Goal: Task Accomplishment & Management: Manage account settings

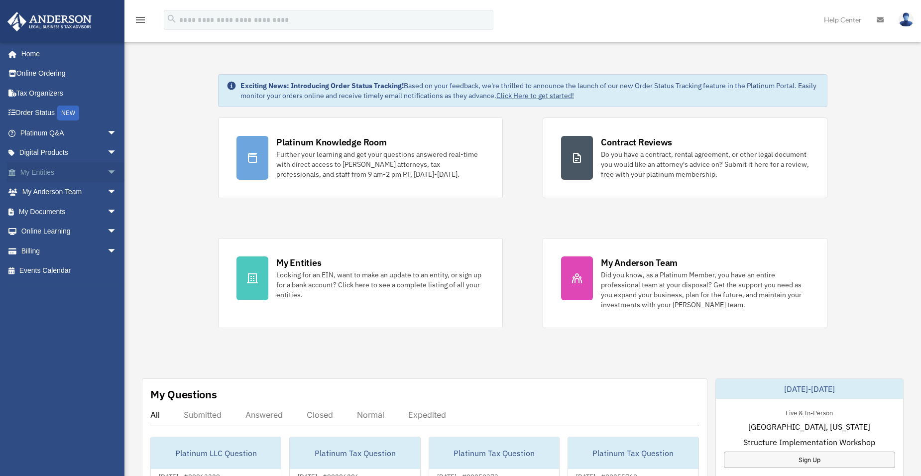
click at [63, 173] on link "My Entities arrow_drop_down" at bounding box center [69, 172] width 125 height 20
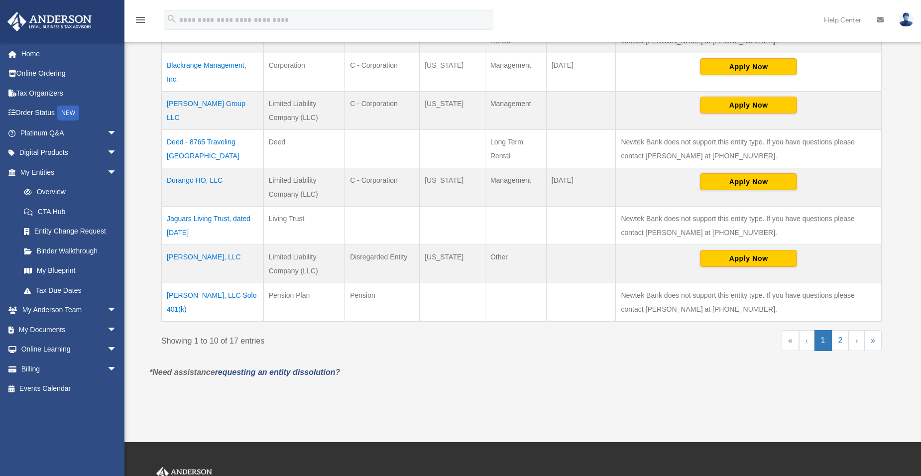
scroll to position [352, 0]
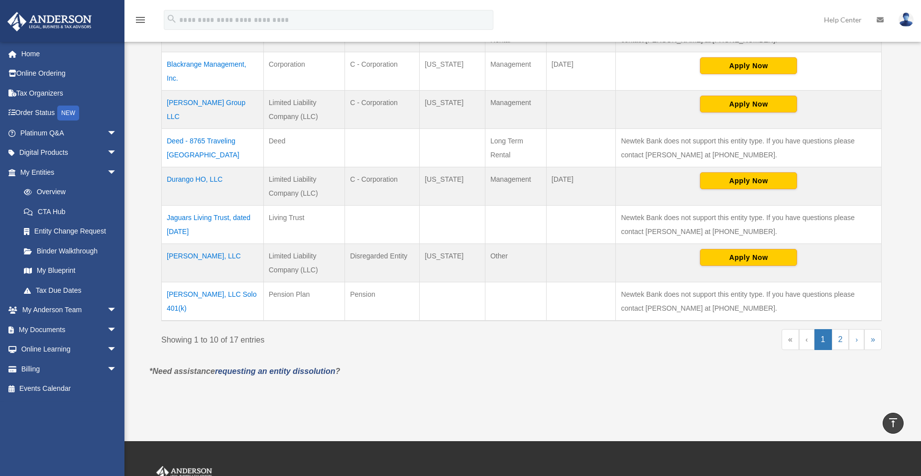
click at [198, 215] on td "Jaguars Living Trust, dated August 29, 2022" at bounding box center [213, 225] width 102 height 38
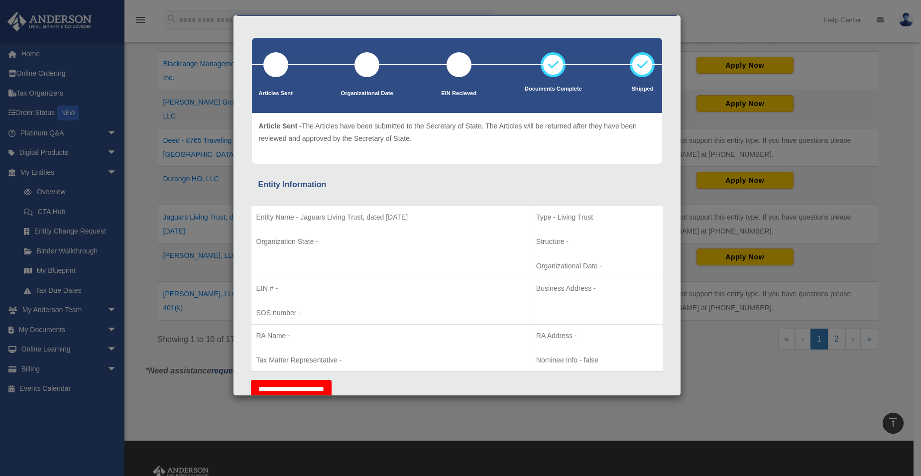
scroll to position [0, 0]
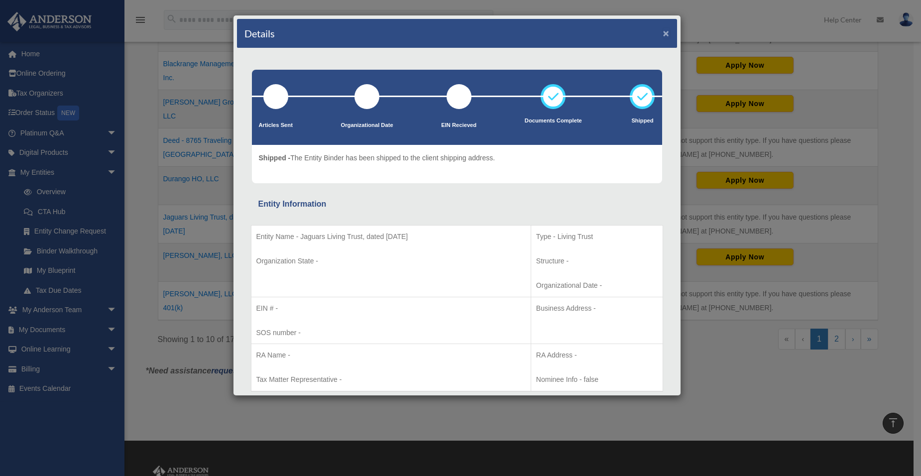
click at [663, 31] on button "×" at bounding box center [666, 33] width 6 height 10
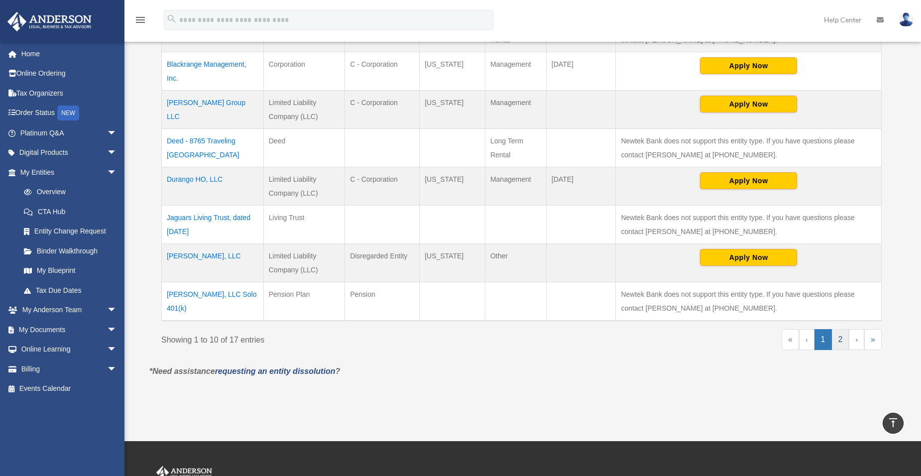
click at [839, 343] on link "2" at bounding box center [840, 339] width 17 height 21
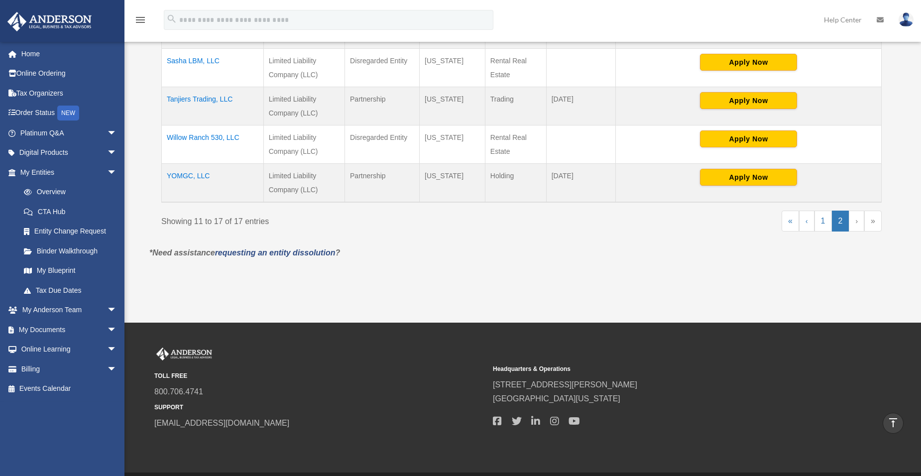
scroll to position [389, 0]
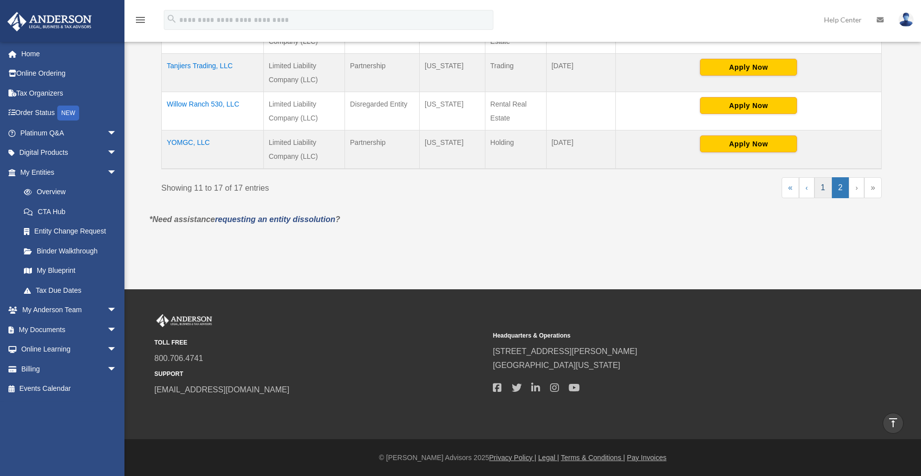
click at [818, 195] on link "1" at bounding box center [822, 187] width 17 height 21
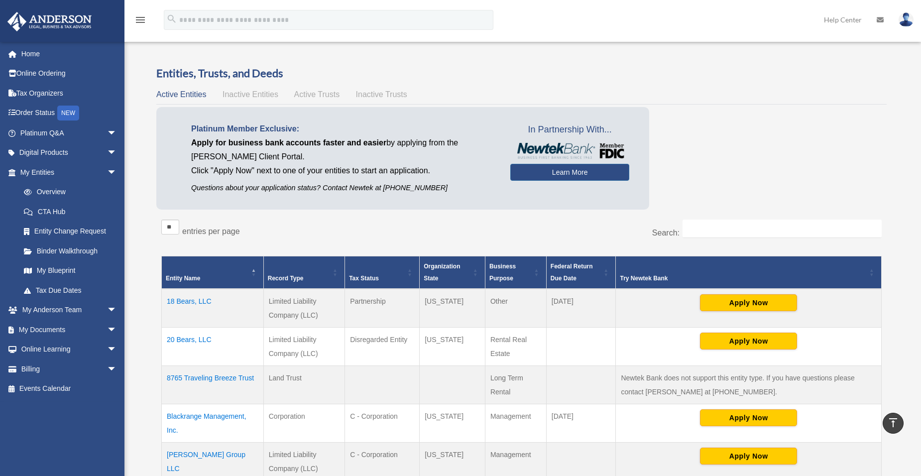
scroll to position [0, 0]
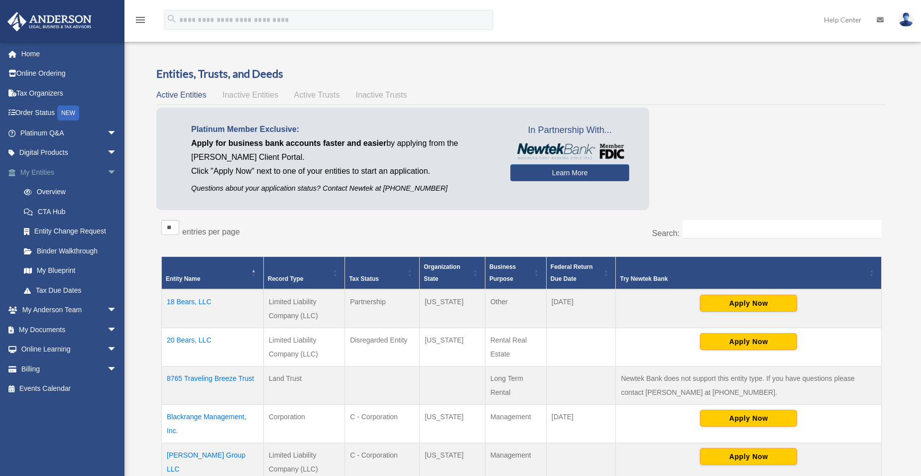
click at [107, 172] on span "arrow_drop_down" at bounding box center [117, 172] width 20 height 20
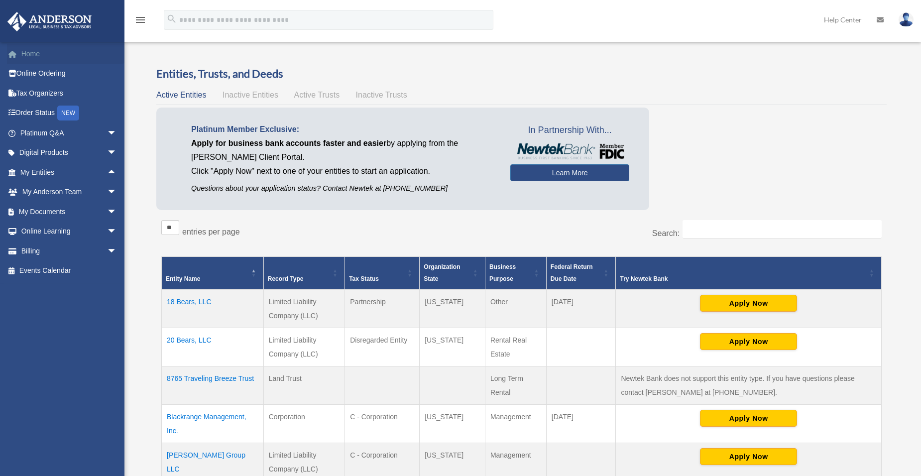
click at [28, 53] on link "Home" at bounding box center [69, 54] width 125 height 20
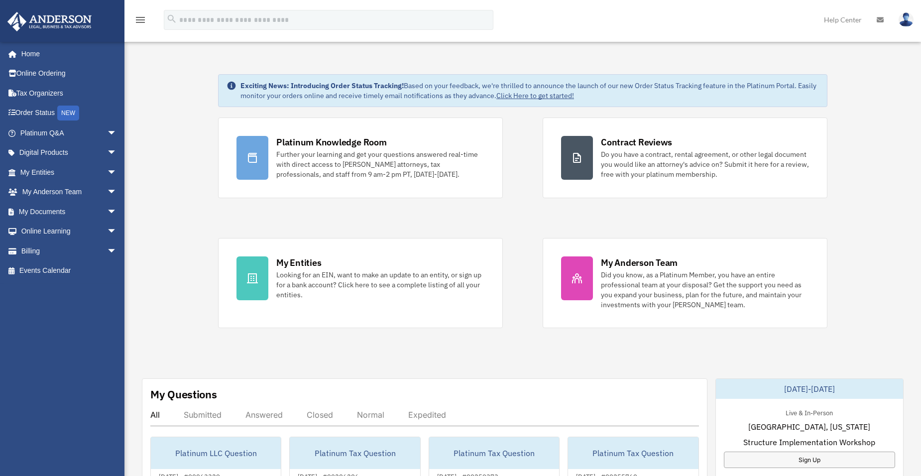
click at [903, 20] on img at bounding box center [906, 19] width 15 height 14
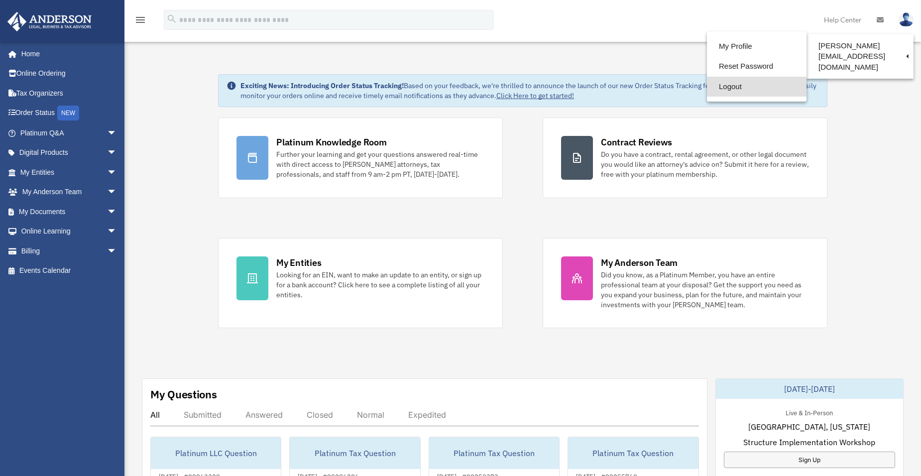
click at [708, 89] on link "Logout" at bounding box center [757, 87] width 100 height 20
